Goal: Information Seeking & Learning: Learn about a topic

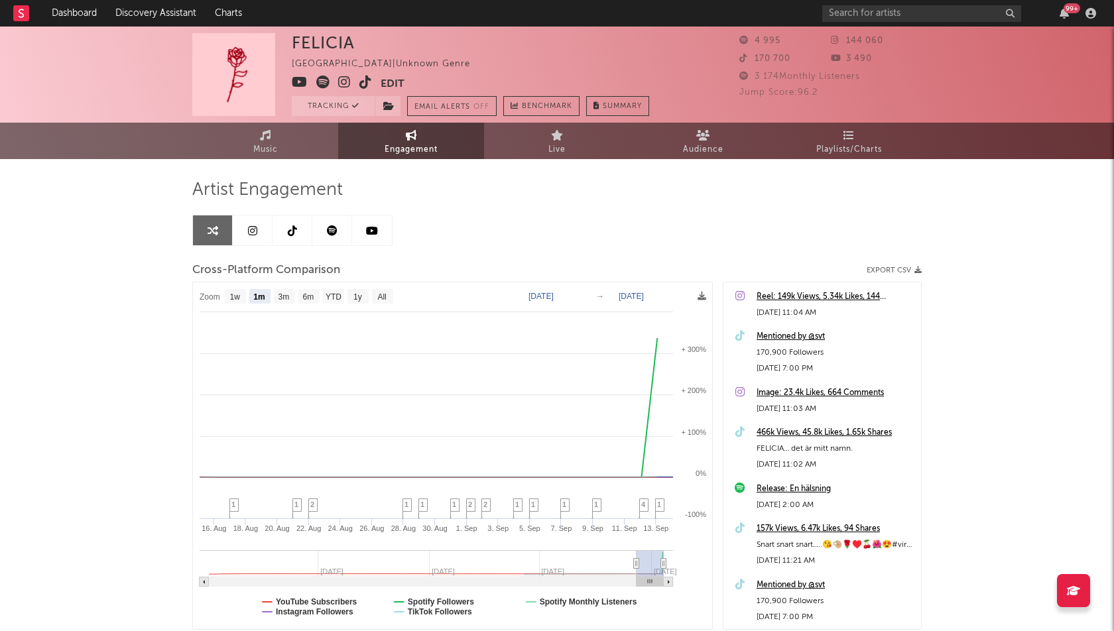
select select "1m"
click at [1068, 7] on div "99 +" at bounding box center [1072, 8] width 17 height 10
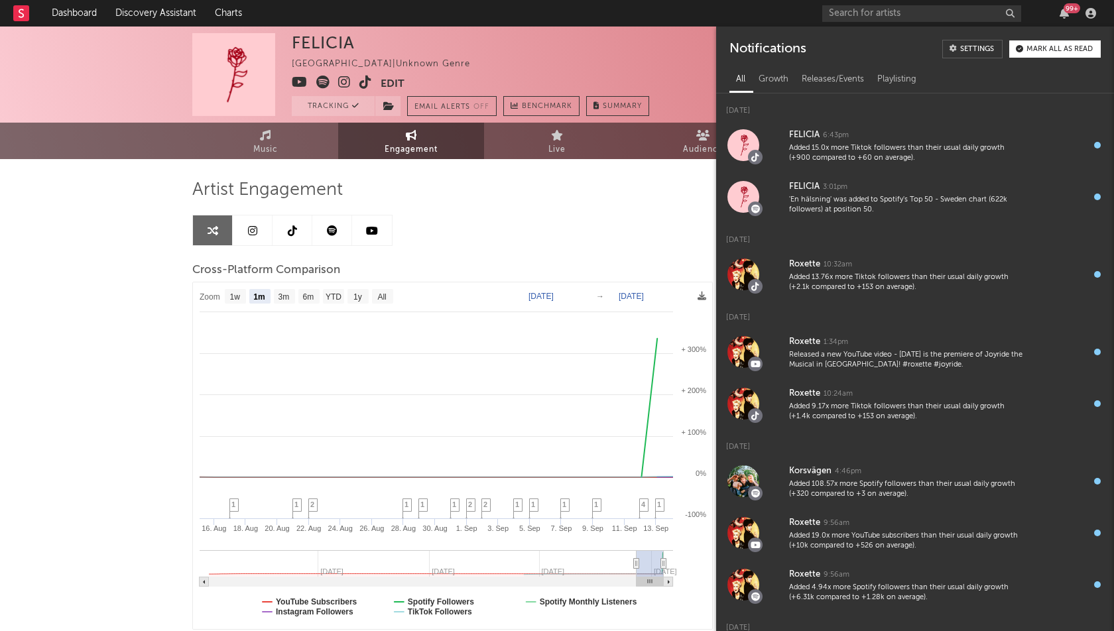
click at [1068, 7] on div "99 +" at bounding box center [1072, 8] width 17 height 10
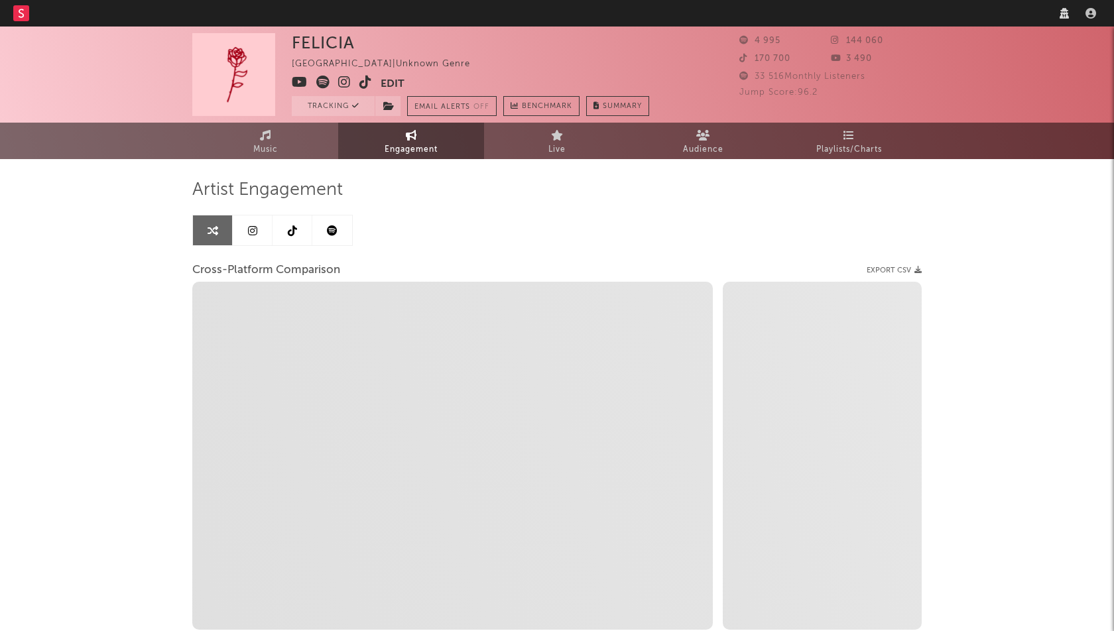
select select "1w"
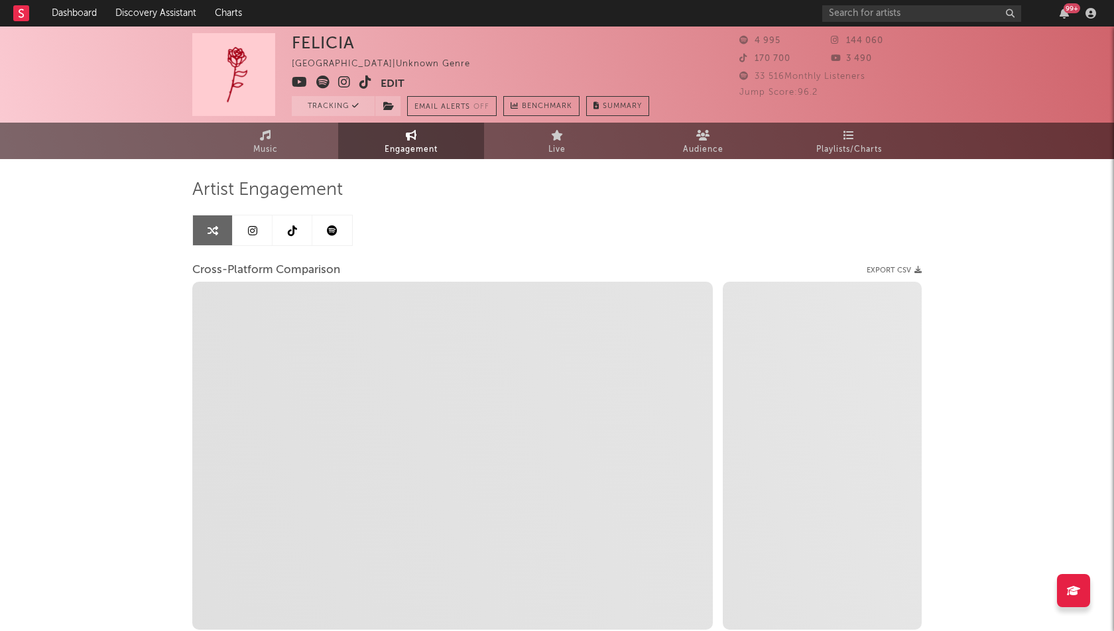
select select "1m"
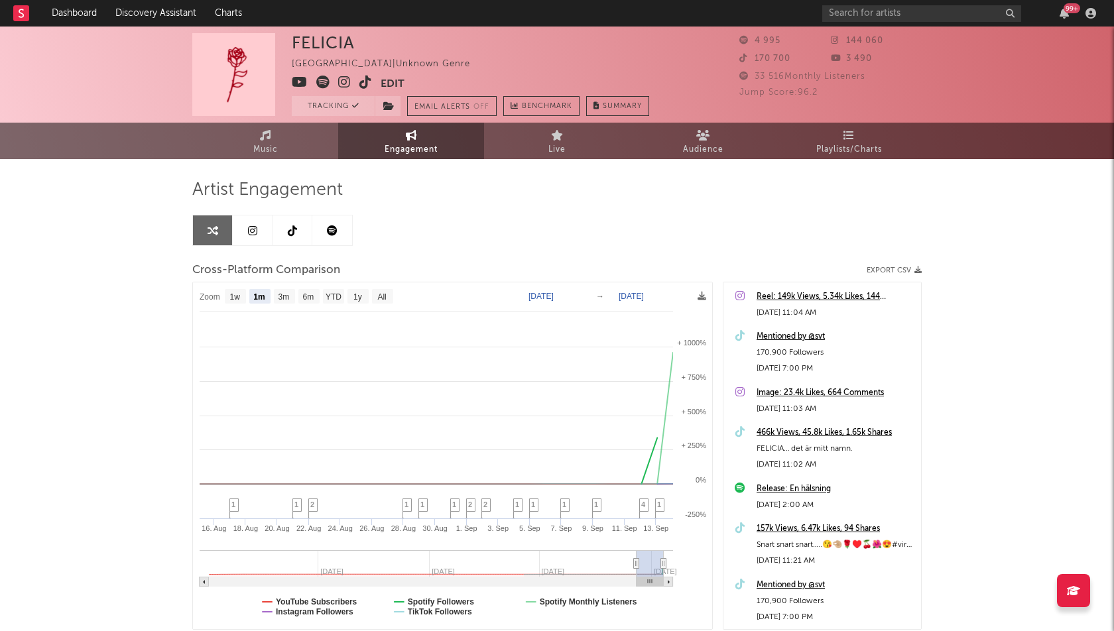
click at [1071, 14] on div "99 +" at bounding box center [1064, 13] width 20 height 11
click at [241, 304] on rect at bounding box center [453, 456] width 520 height 347
click at [239, 296] on text "1w" at bounding box center [235, 296] width 11 height 9
select select "1w"
type input "[DATE]"
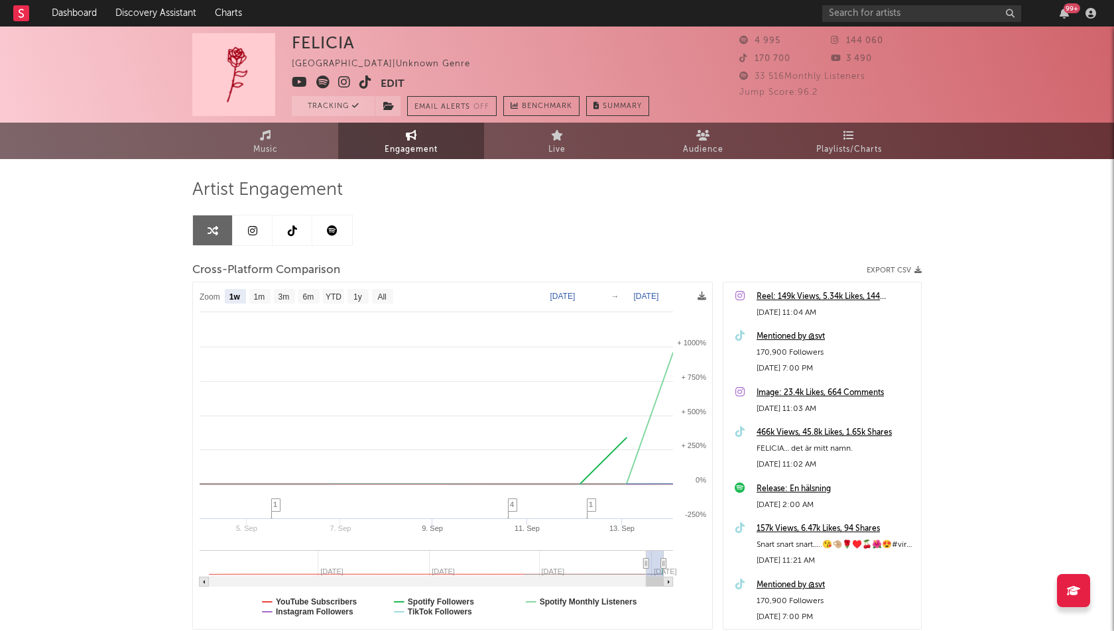
select select "1w"
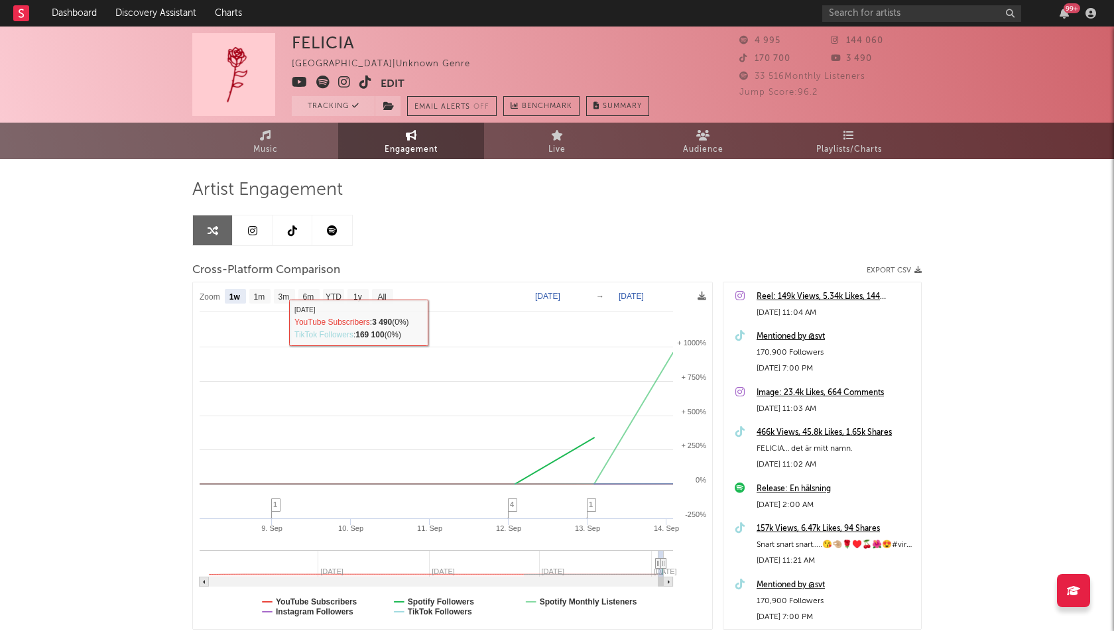
click at [265, 237] on link at bounding box center [253, 231] width 40 height 30
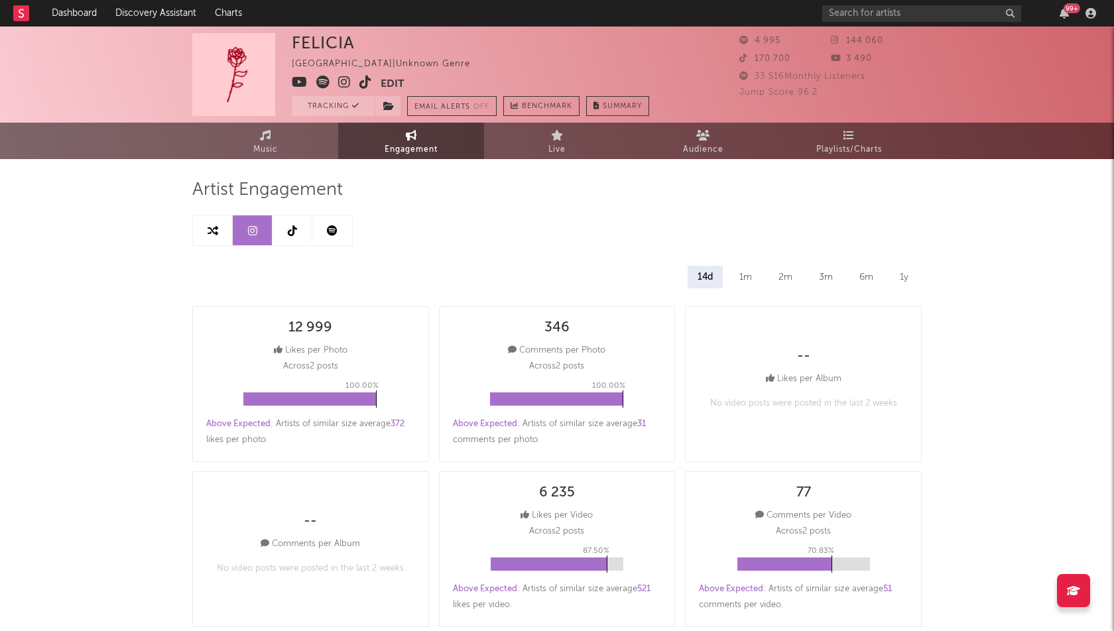
select select "1w"
click at [283, 235] on link at bounding box center [293, 231] width 40 height 30
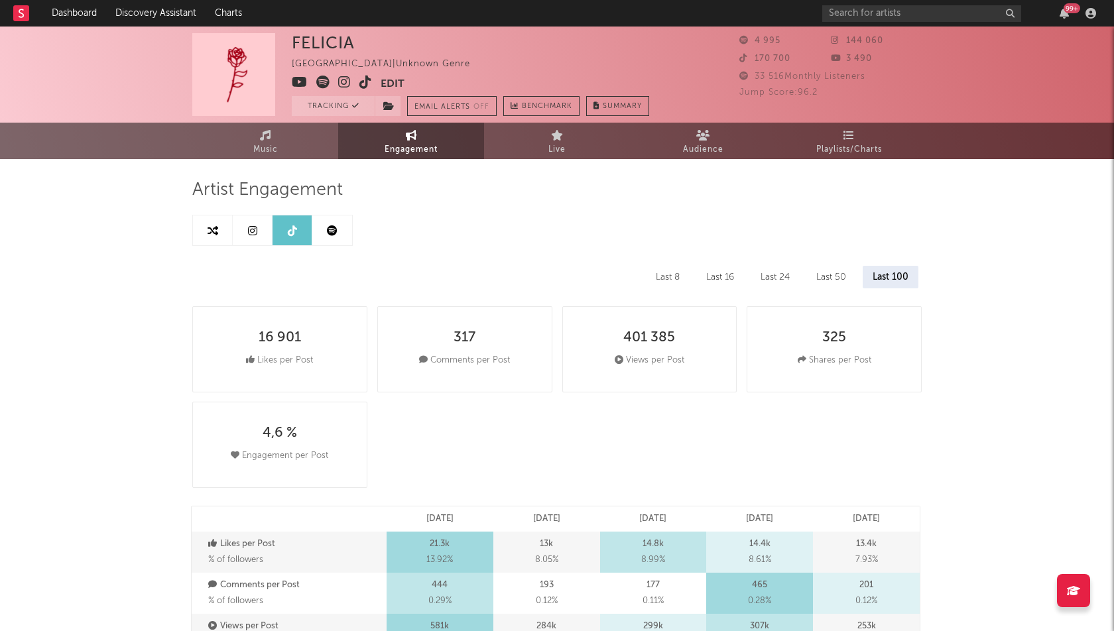
select select "1w"
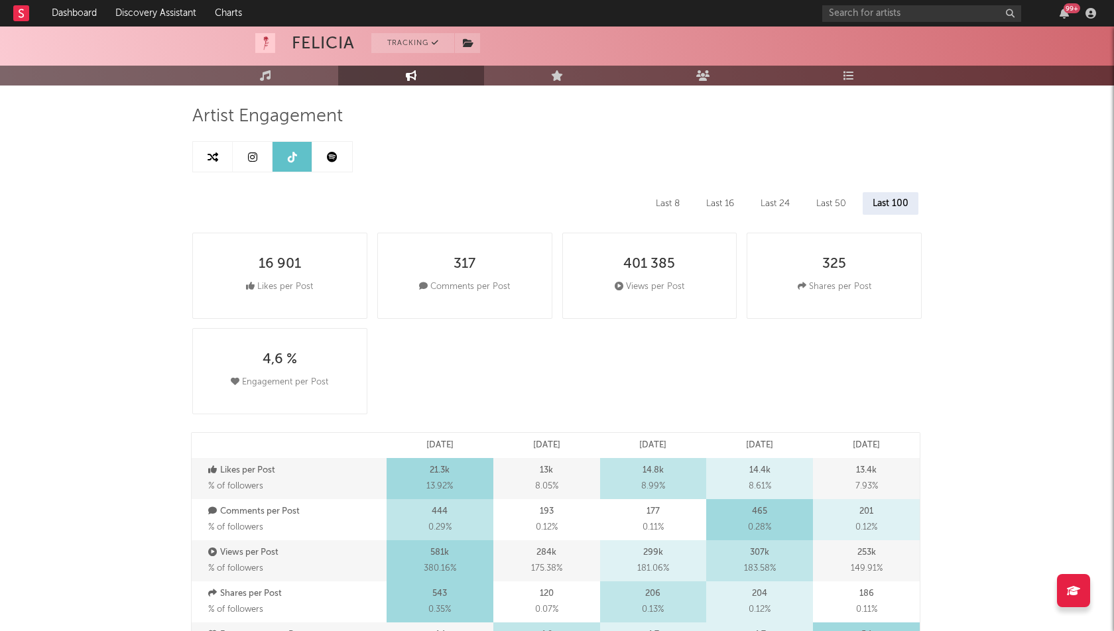
scroll to position [65, 0]
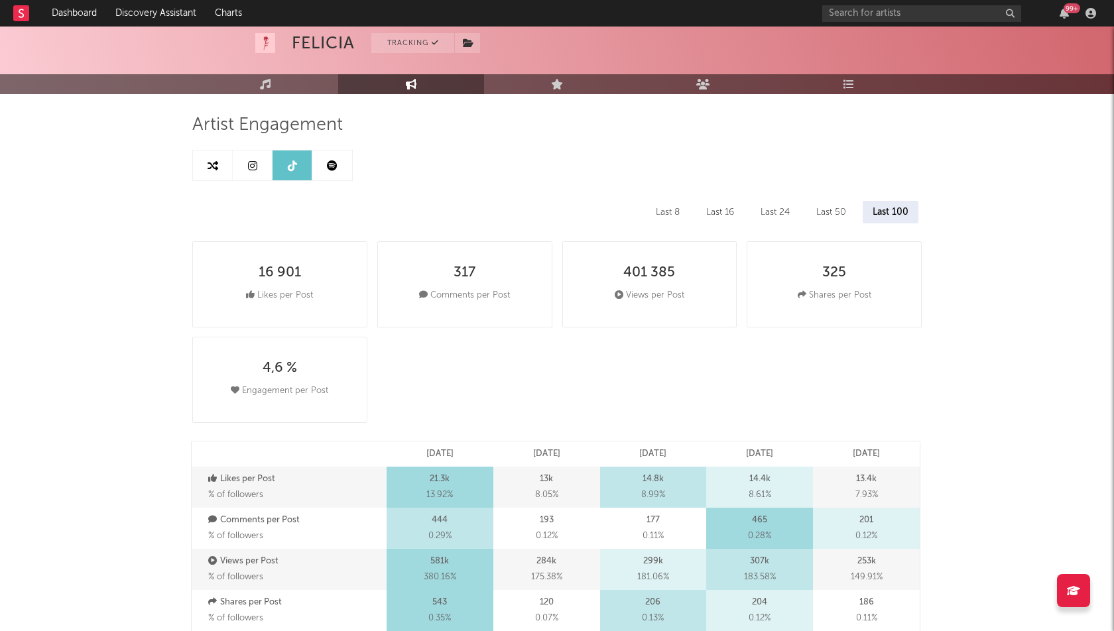
click at [330, 157] on link at bounding box center [332, 166] width 40 height 30
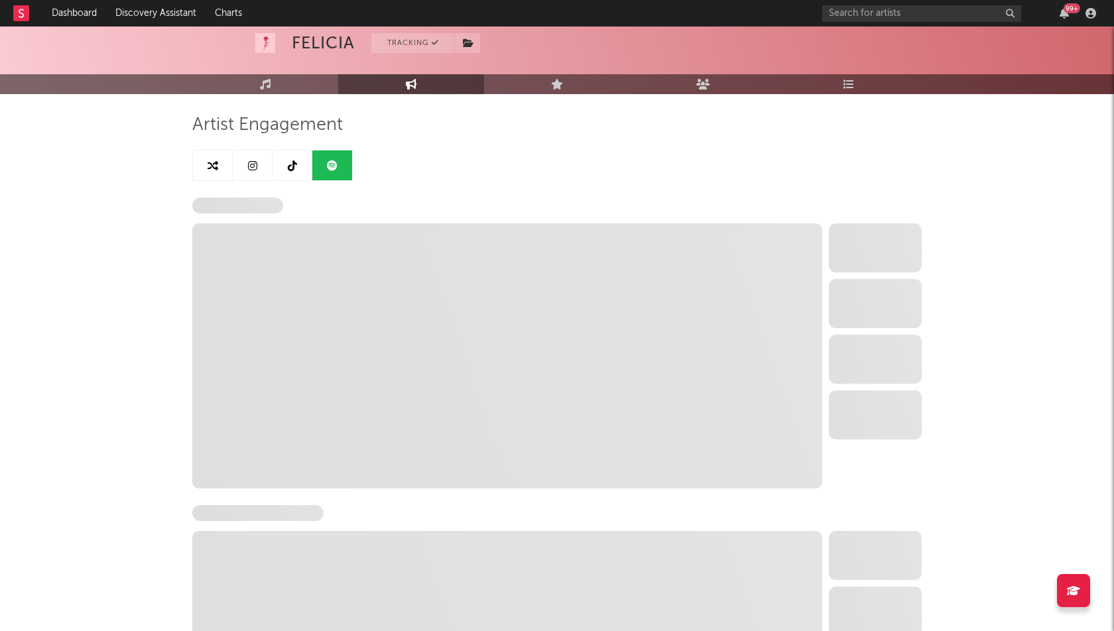
select select "1w"
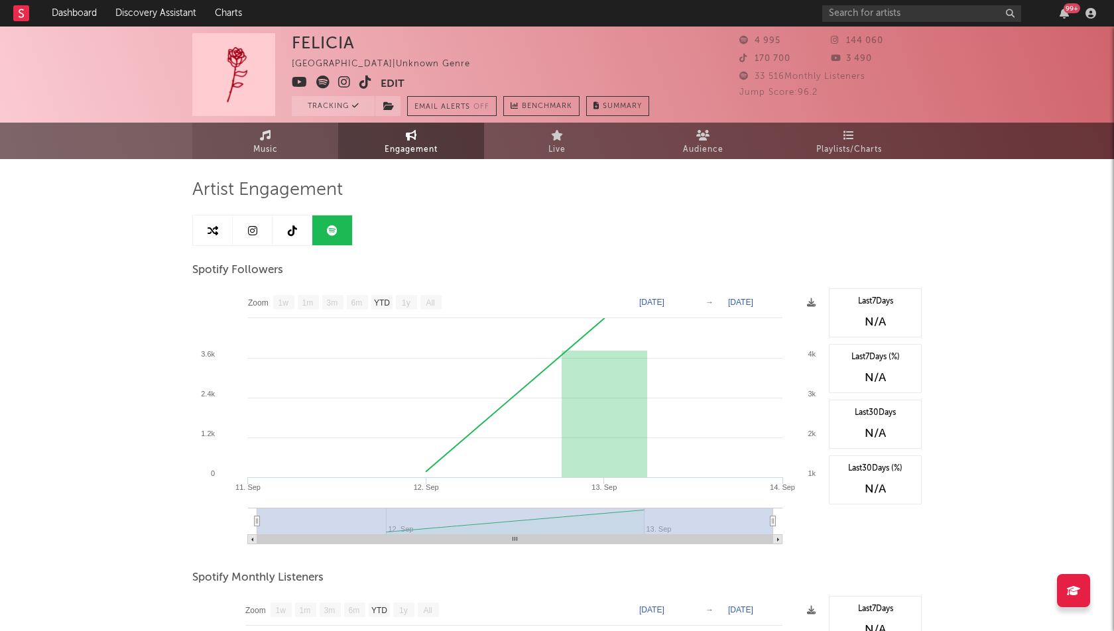
click at [286, 147] on link "Music" at bounding box center [265, 141] width 146 height 36
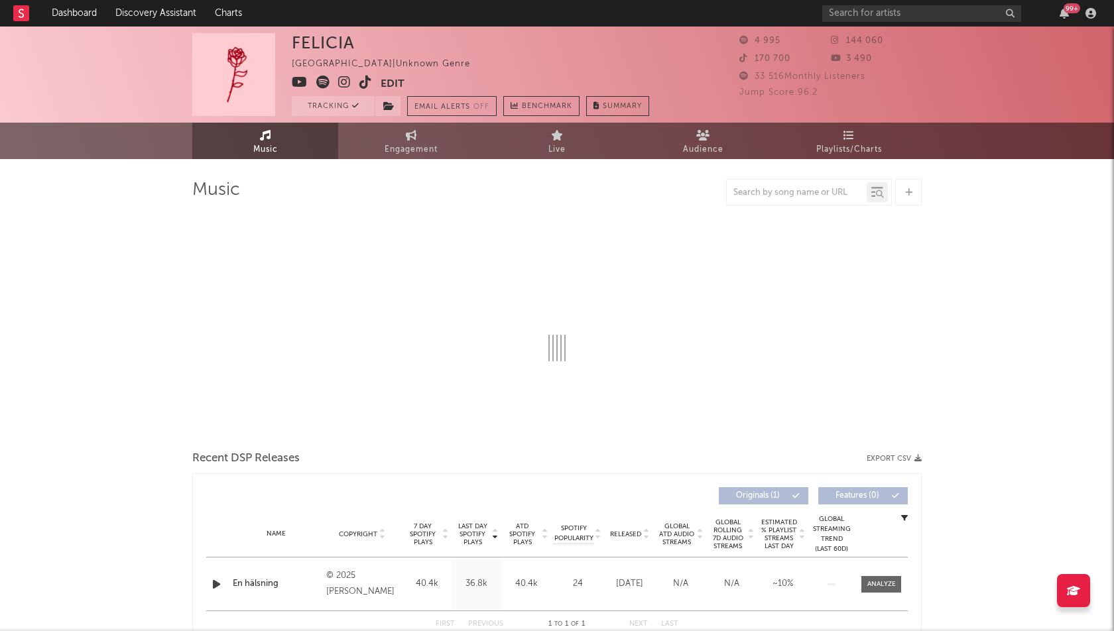
select select "1w"
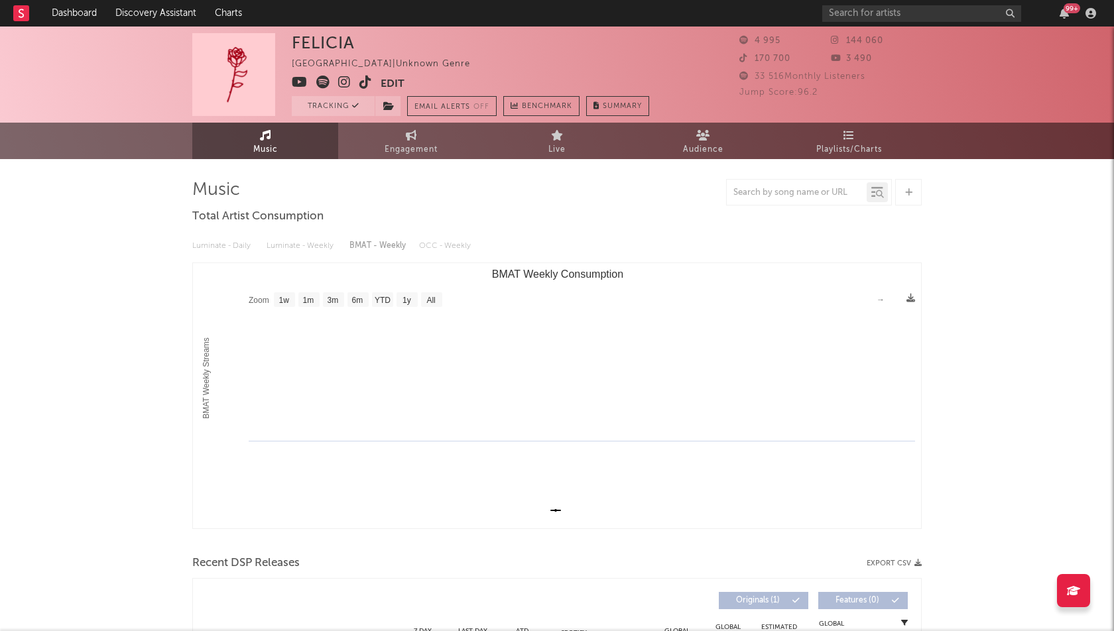
click at [853, 44] on span "144 060" at bounding box center [857, 40] width 52 height 9
click at [874, 121] on div "[PERSON_NAME] [GEOGRAPHIC_DATA] | Unknown Genre Edit Tracking Email Alerts Off …" at bounding box center [557, 75] width 1114 height 96
click at [346, 76] on icon at bounding box center [344, 82] width 13 height 13
click at [714, 145] on span "Audience" at bounding box center [703, 150] width 40 height 16
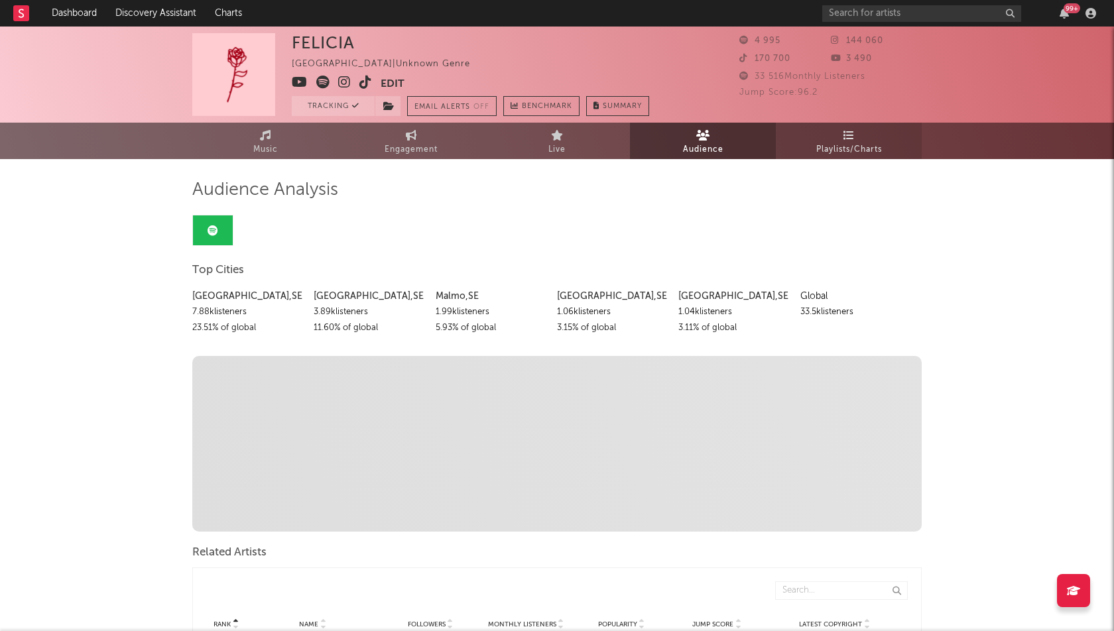
click at [852, 138] on icon at bounding box center [849, 135] width 11 height 11
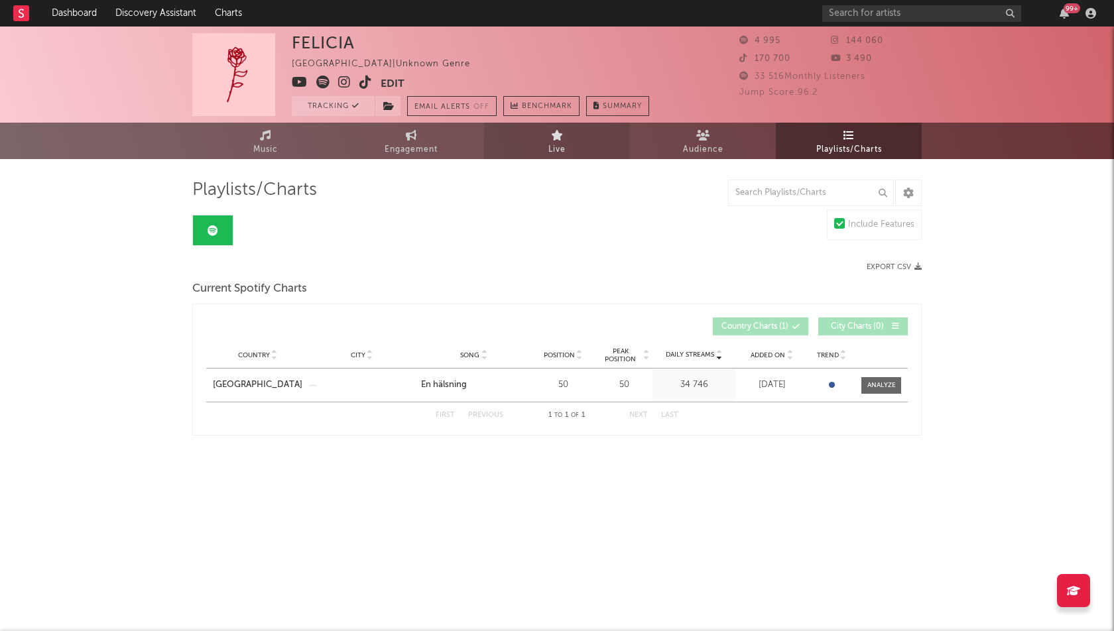
click at [580, 141] on link "Live" at bounding box center [557, 141] width 146 height 36
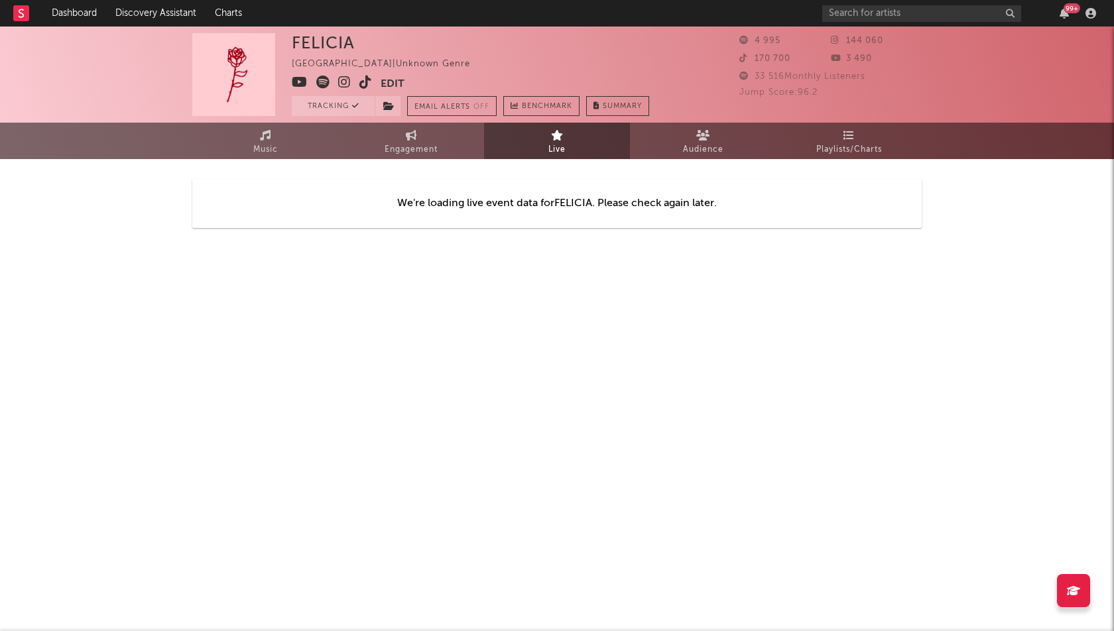
click at [546, 119] on div "[PERSON_NAME] [GEOGRAPHIC_DATA] | Unknown Genre Edit Tracking Email Alerts Off …" at bounding box center [557, 75] width 1114 height 96
click at [540, 104] on span "Benchmark" at bounding box center [547, 107] width 50 height 16
click at [397, 149] on span "Engagement" at bounding box center [411, 150] width 53 height 16
select select "1w"
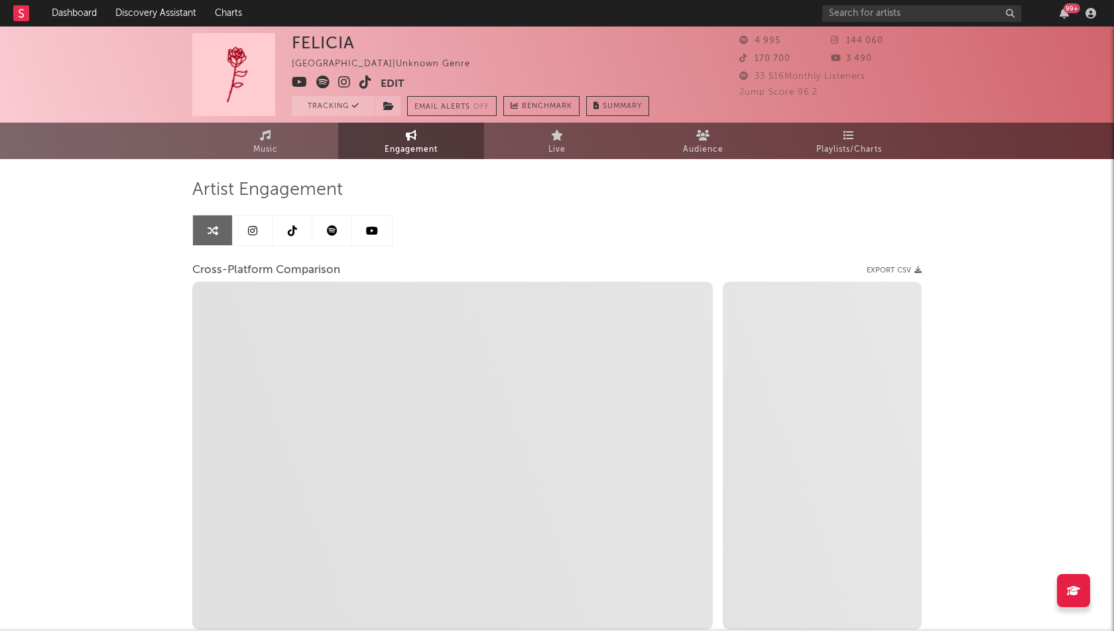
select select "1m"
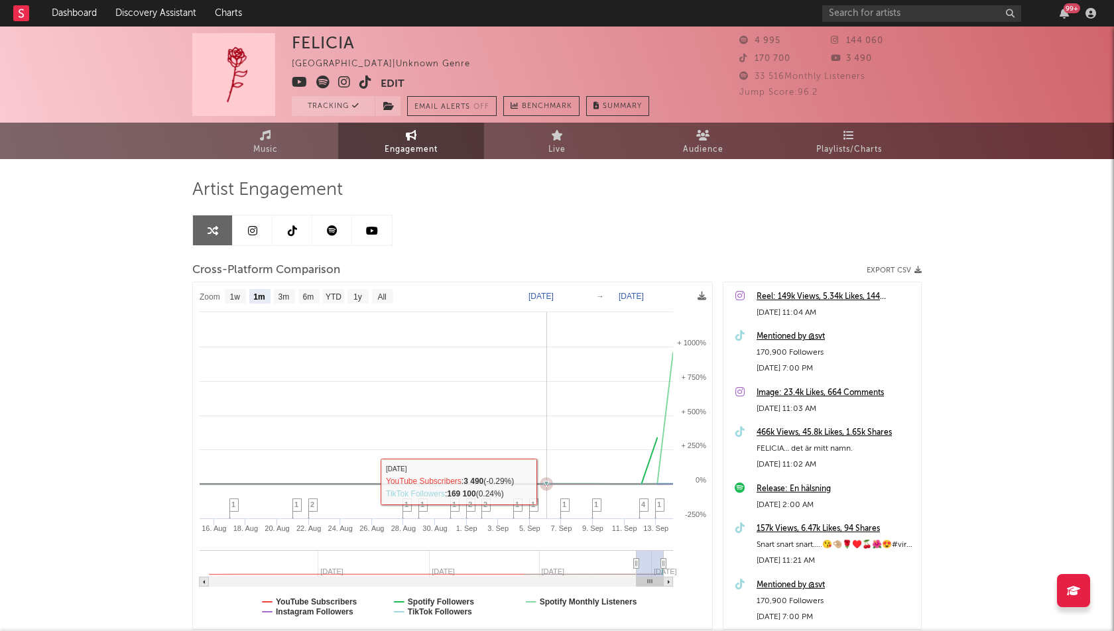
scroll to position [90, 0]
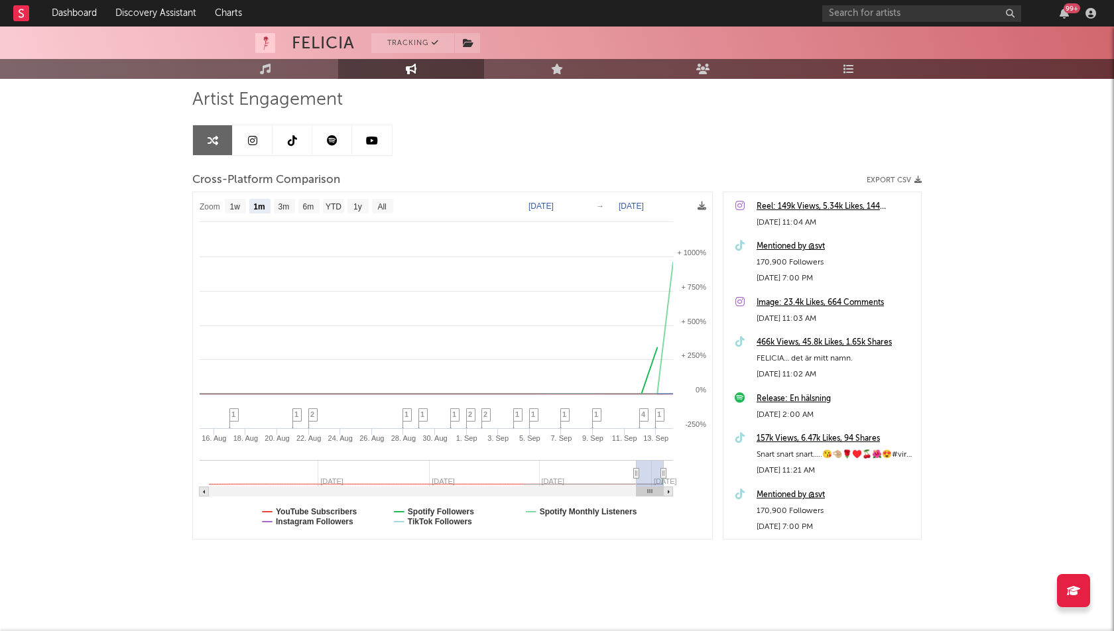
click at [634, 469] on icon at bounding box center [636, 474] width 5 height 10
type input "[DATE]"
select select "1m"
type input "[DATE]"
select select "1m"
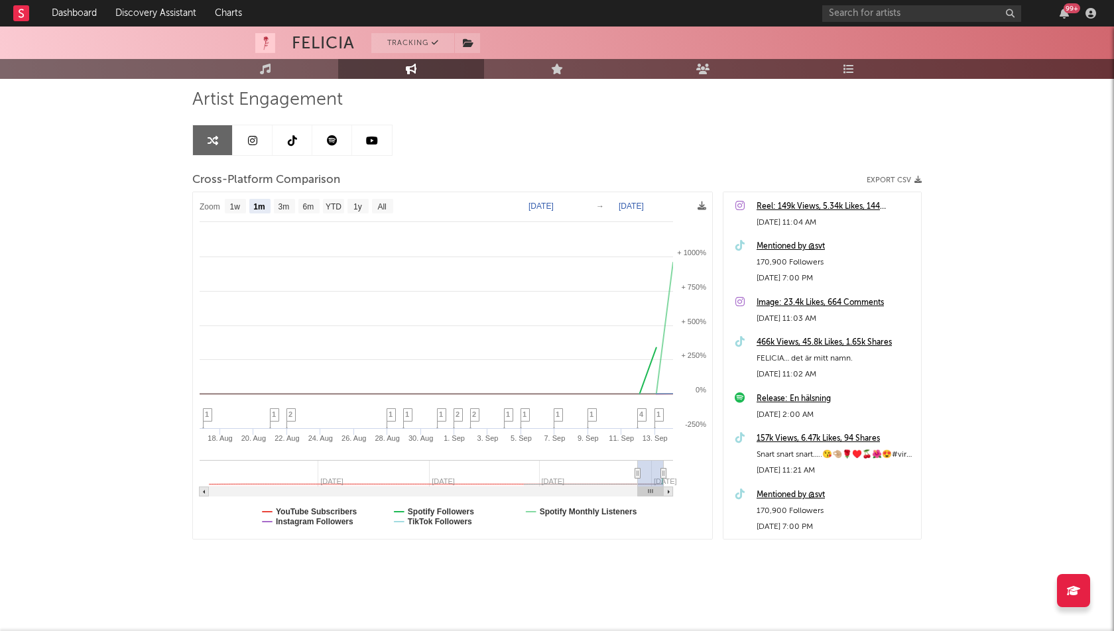
drag, startPoint x: 633, startPoint y: 469, endPoint x: 647, endPoint y: 476, distance: 16.3
type input "[DATE]"
select select "1w"
drag, startPoint x: 637, startPoint y: 470, endPoint x: 647, endPoint y: 468, distance: 10.0
